Goal: Information Seeking & Learning: Find specific fact

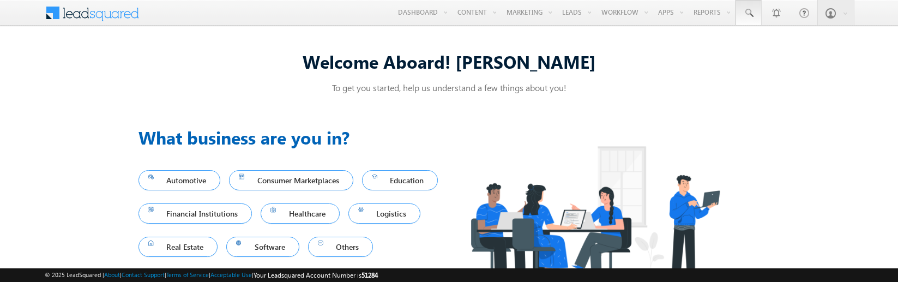
click at [748, 13] on span at bounding box center [748, 13] width 11 height 11
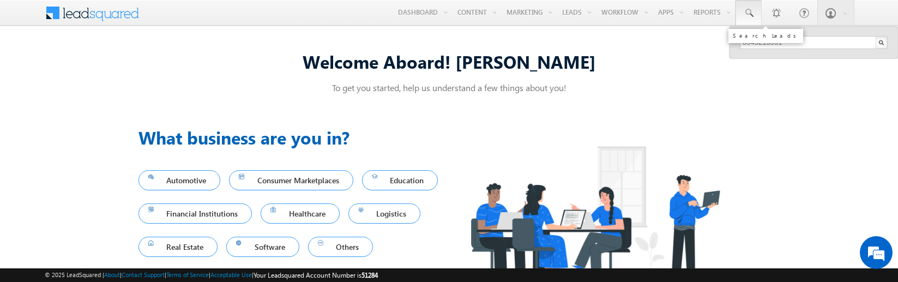
type input "8949213931"
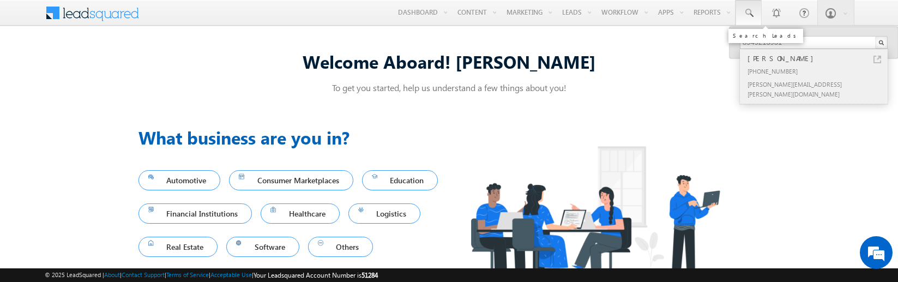
click at [818, 58] on div "[PERSON_NAME]" at bounding box center [818, 58] width 146 height 12
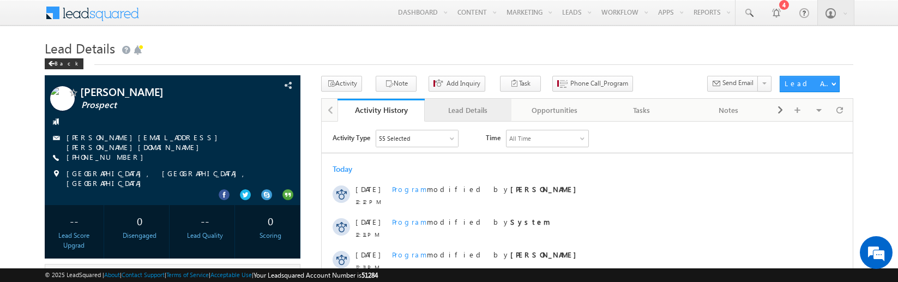
click at [467, 110] on div "Lead Details" at bounding box center [467, 110] width 69 height 13
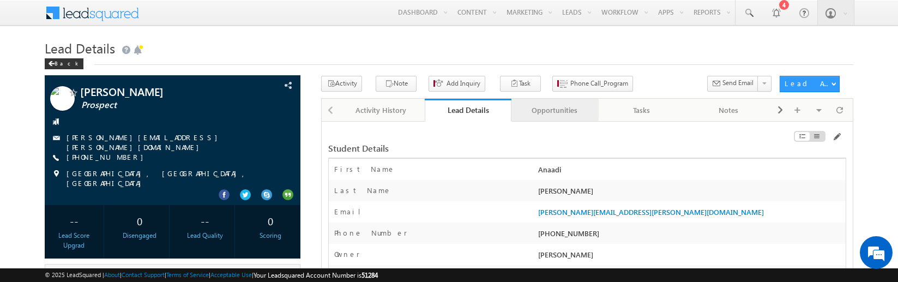
click at [554, 110] on div "Opportunities" at bounding box center [554, 110] width 69 height 13
